Goal: Check status: Check status

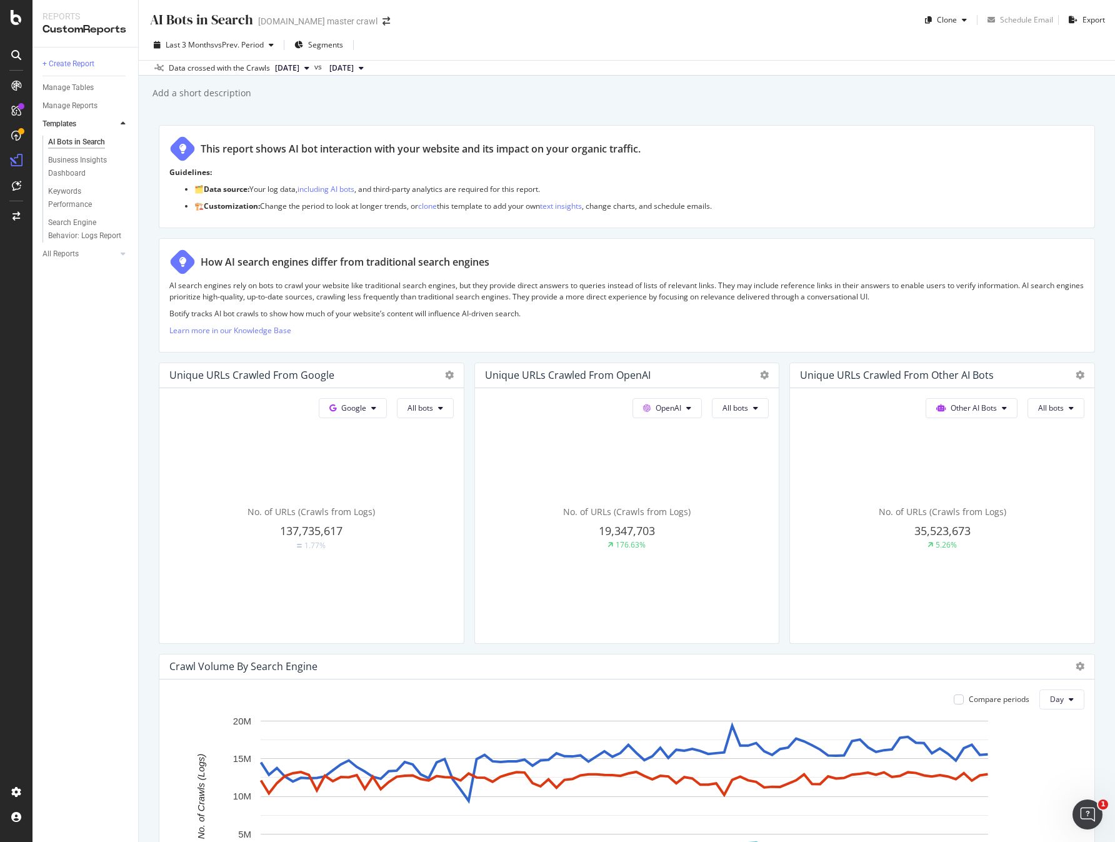
scroll to position [1028, 0]
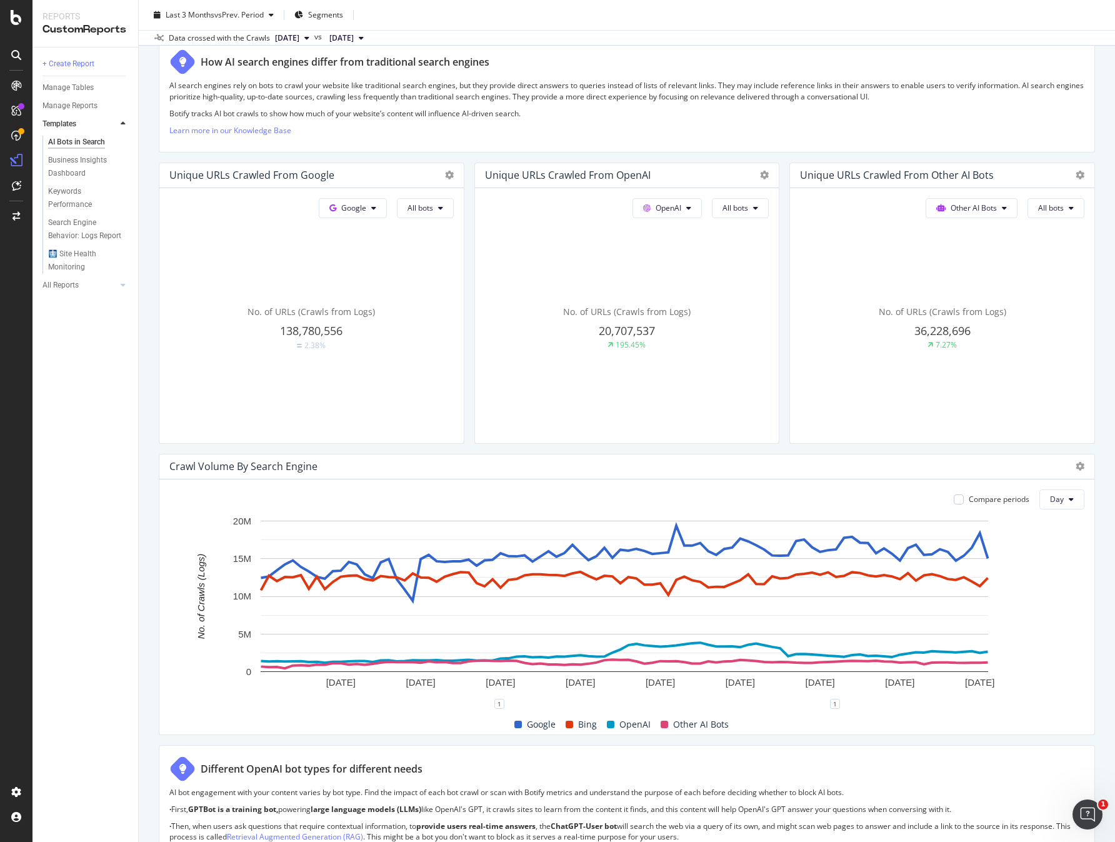
scroll to position [194, 0]
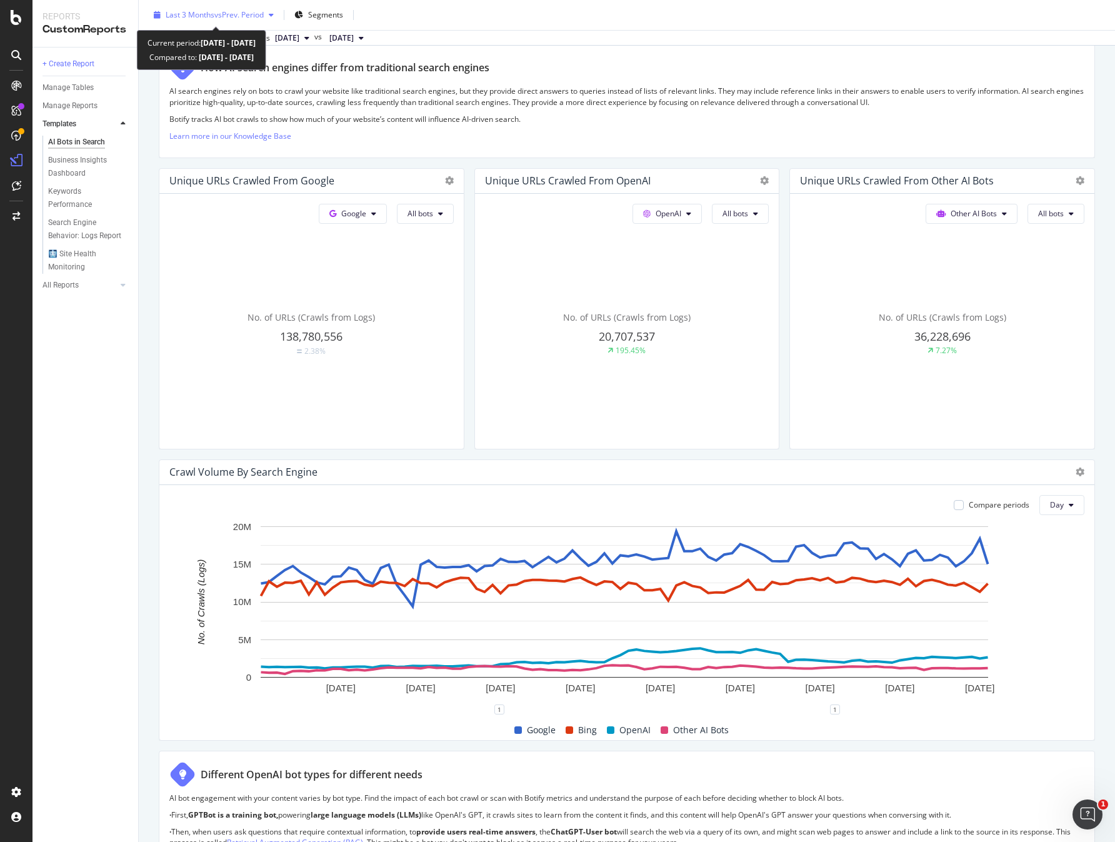
click at [233, 18] on span "vs Prev. Period" at bounding box center [238, 14] width 49 height 11
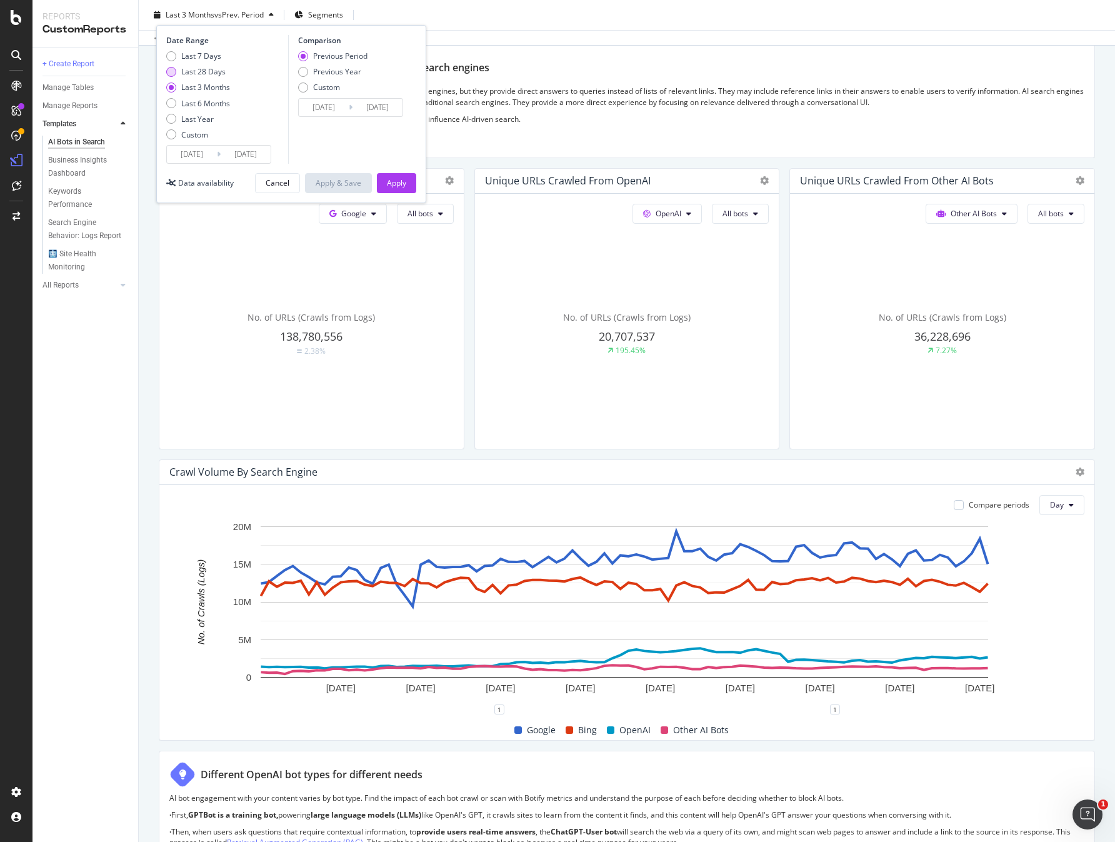
click at [213, 71] on div "Last 28 Days" at bounding box center [203, 71] width 44 height 11
type input "[DATE]"
type input "2025/09/09"
click at [401, 185] on div "Apply" at bounding box center [396, 183] width 19 height 11
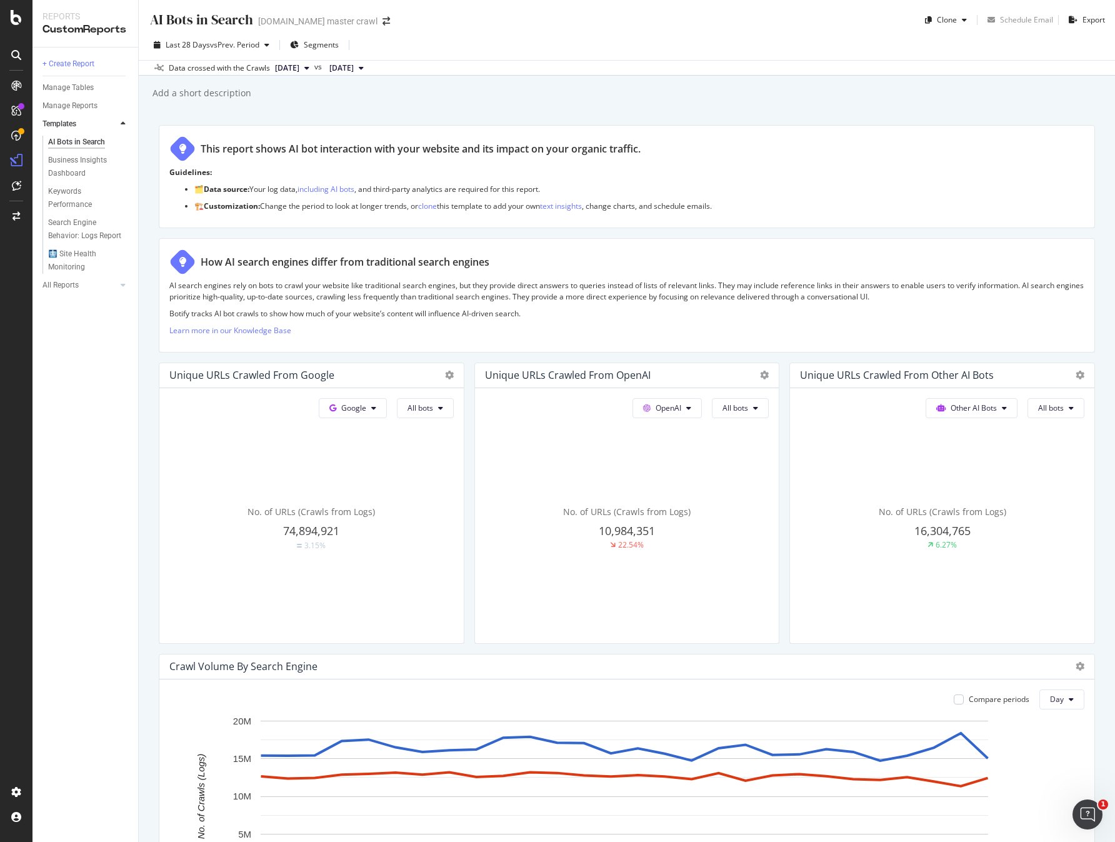
click at [853, 199] on ul "🗂️ Data source: Your log data, including AI bots , and third-party analytics ar…" at bounding box center [626, 198] width 915 height 28
